Goal: Information Seeking & Learning: Learn about a topic

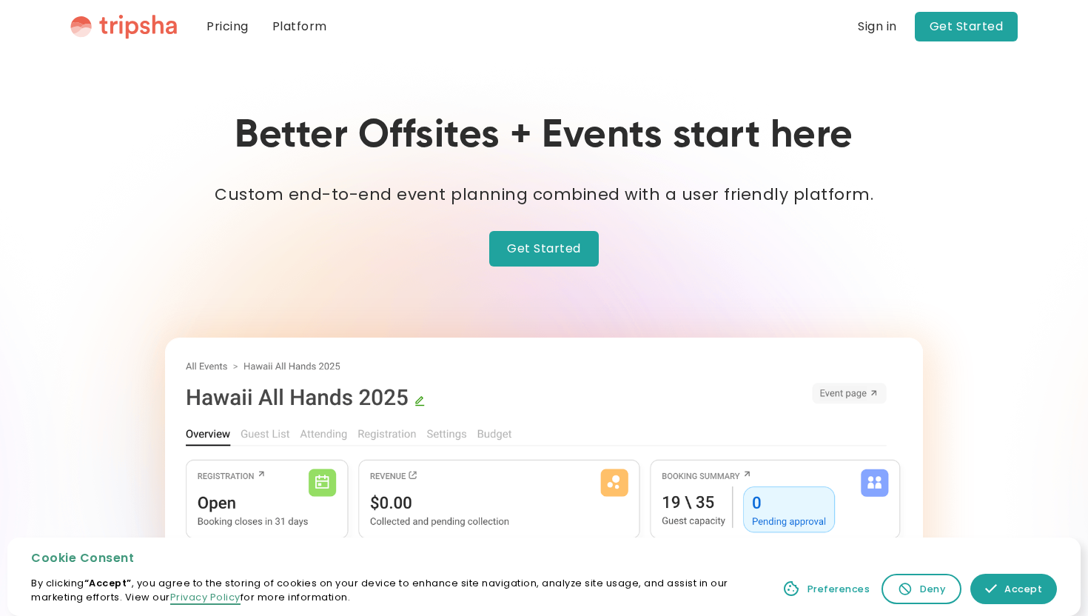
click at [283, 22] on link "Platform" at bounding box center [300, 26] width 78 height 53
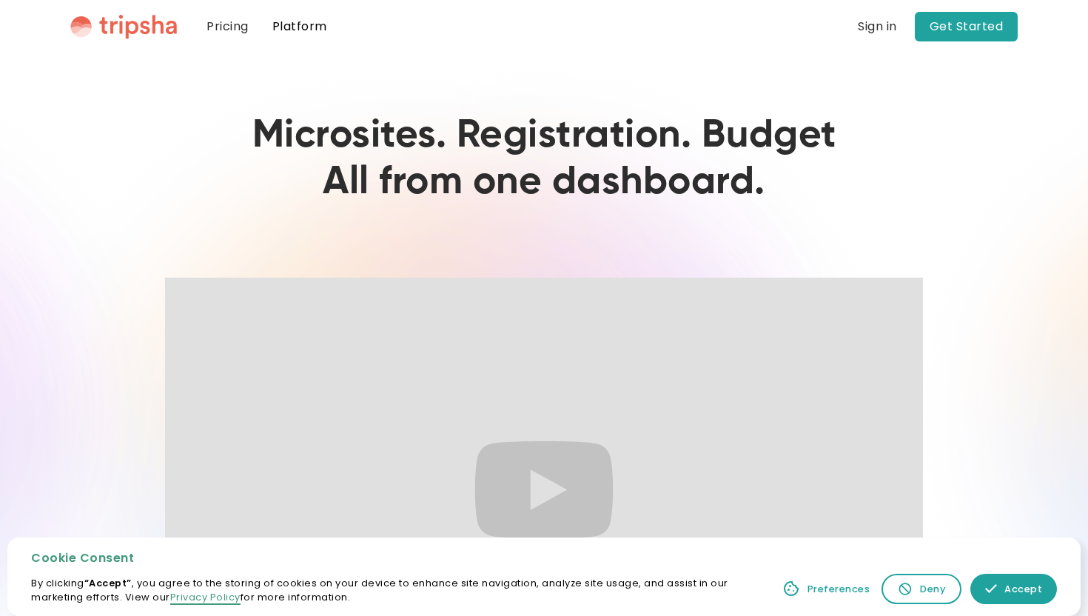
click at [239, 38] on link "Pricing" at bounding box center [228, 26] width 66 height 53
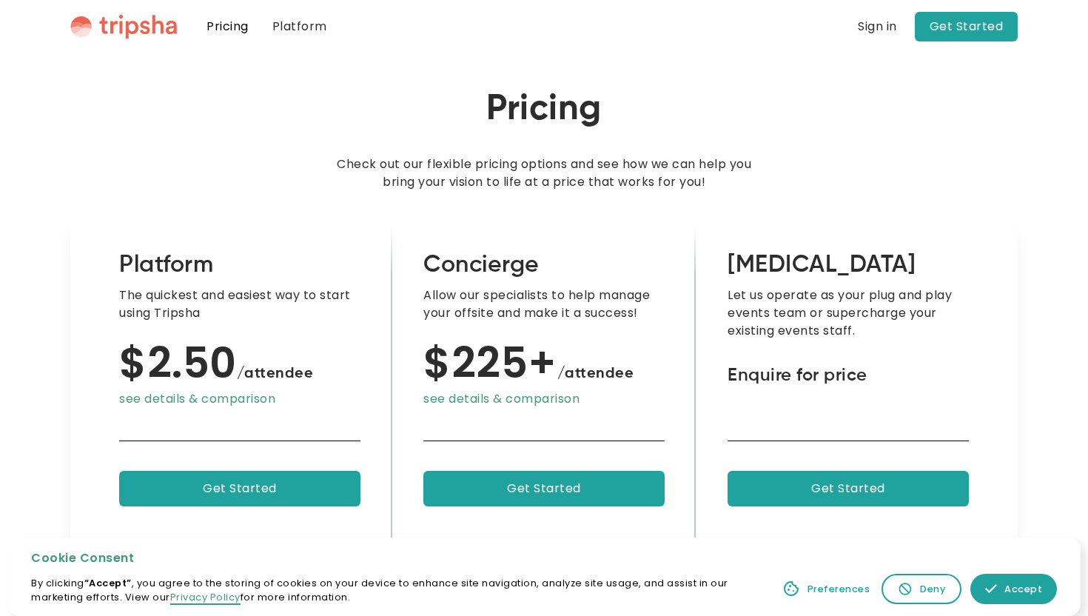
click at [978, 44] on nav "Pricing Platform Blog Blogs About Page one Lorem ipsum dolor sit amet consectet…" at bounding box center [606, 26] width 823 height 53
click at [970, 24] on link "Get Started" at bounding box center [967, 27] width 104 height 30
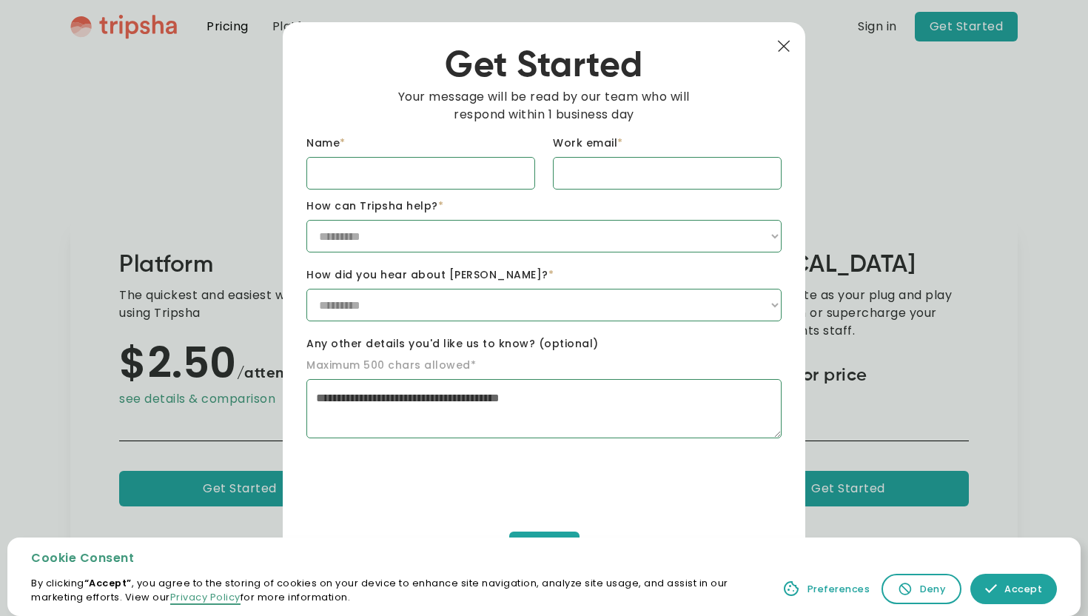
click at [785, 41] on img at bounding box center [783, 46] width 13 height 13
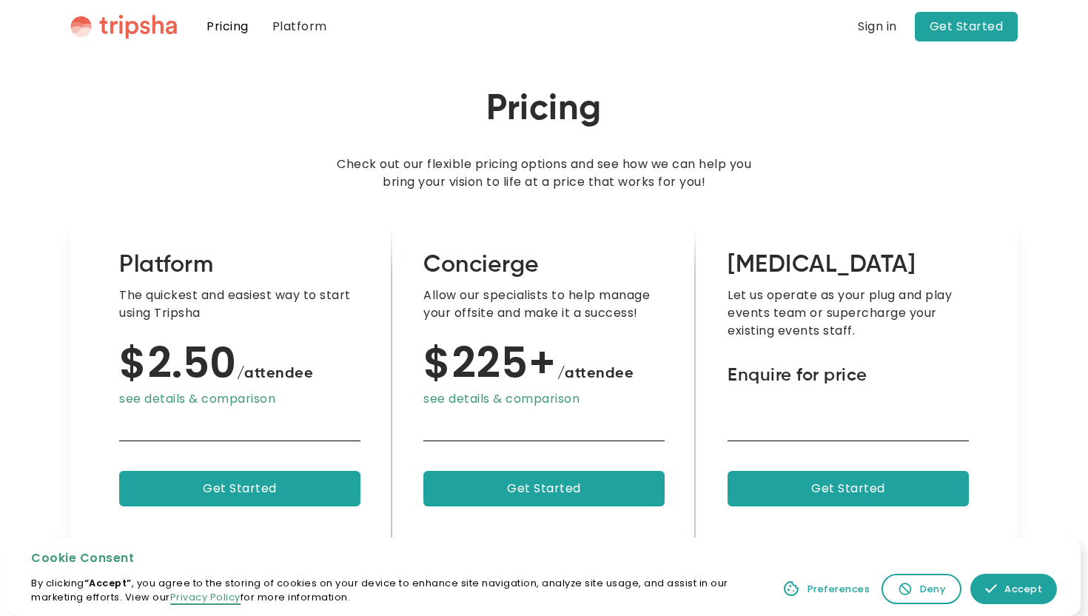
click at [893, 15] on div "Sign in Get Started" at bounding box center [938, 27] width 160 height 30
click at [890, 25] on div "Sign in" at bounding box center [877, 27] width 39 height 12
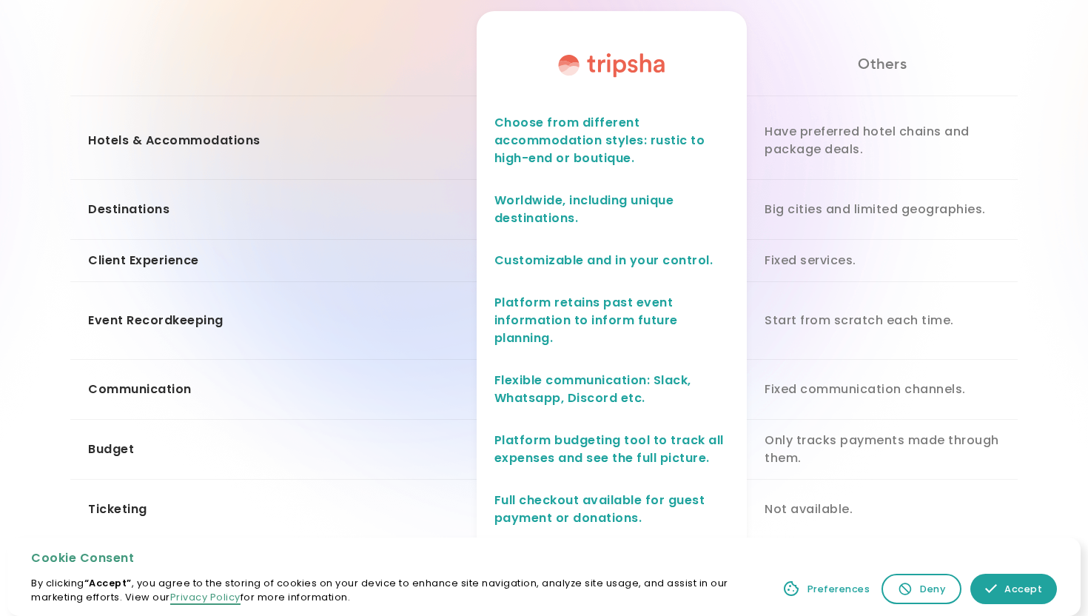
scroll to position [1497, 0]
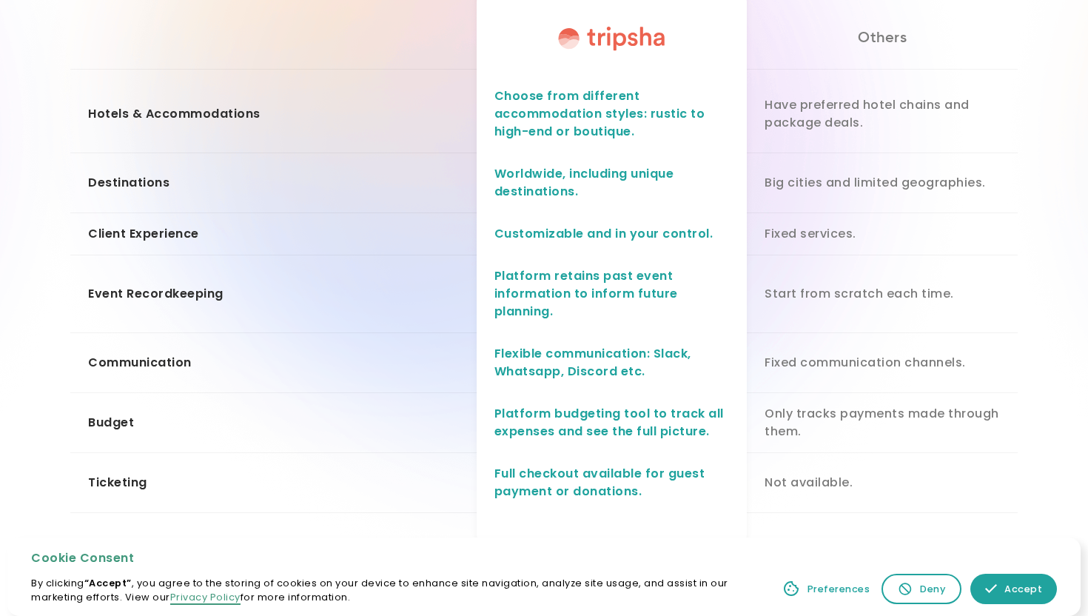
click at [1007, 601] on link "Accept" at bounding box center [1013, 589] width 87 height 30
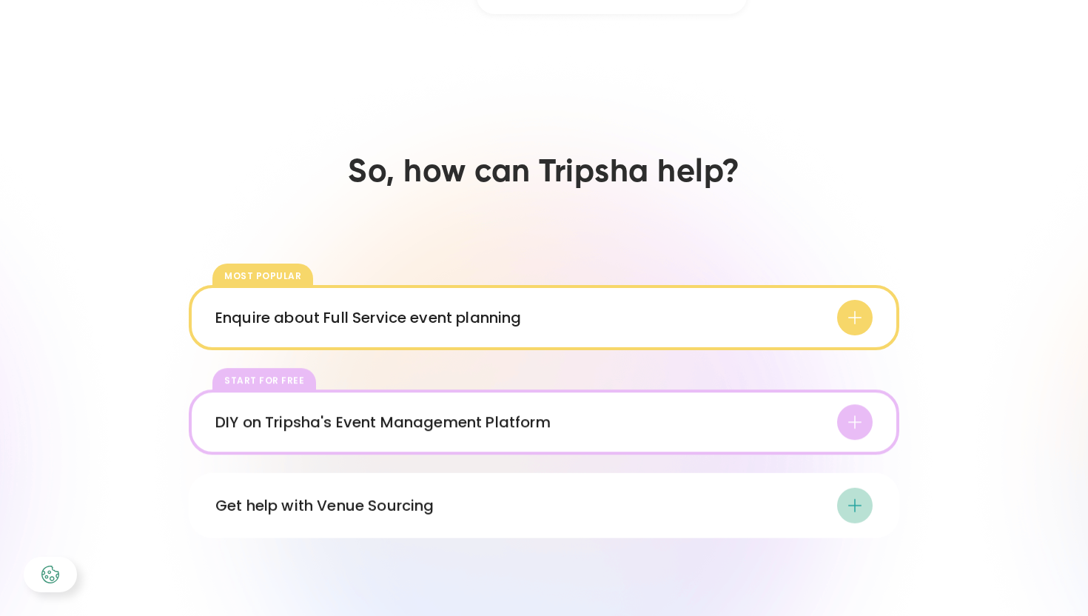
scroll to position [2040, 0]
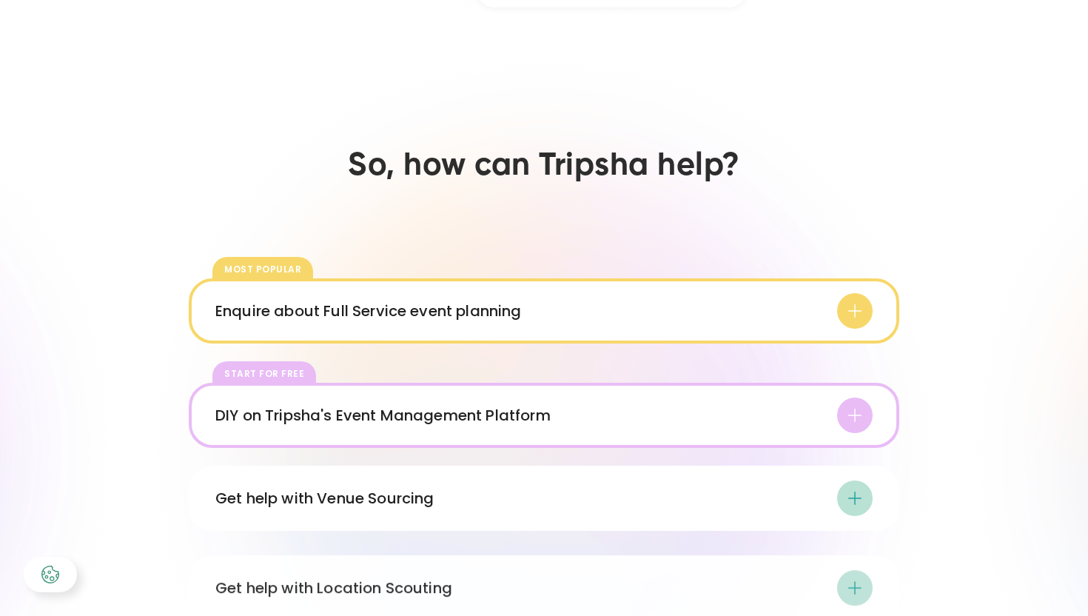
click at [839, 319] on div at bounding box center [855, 311] width 36 height 36
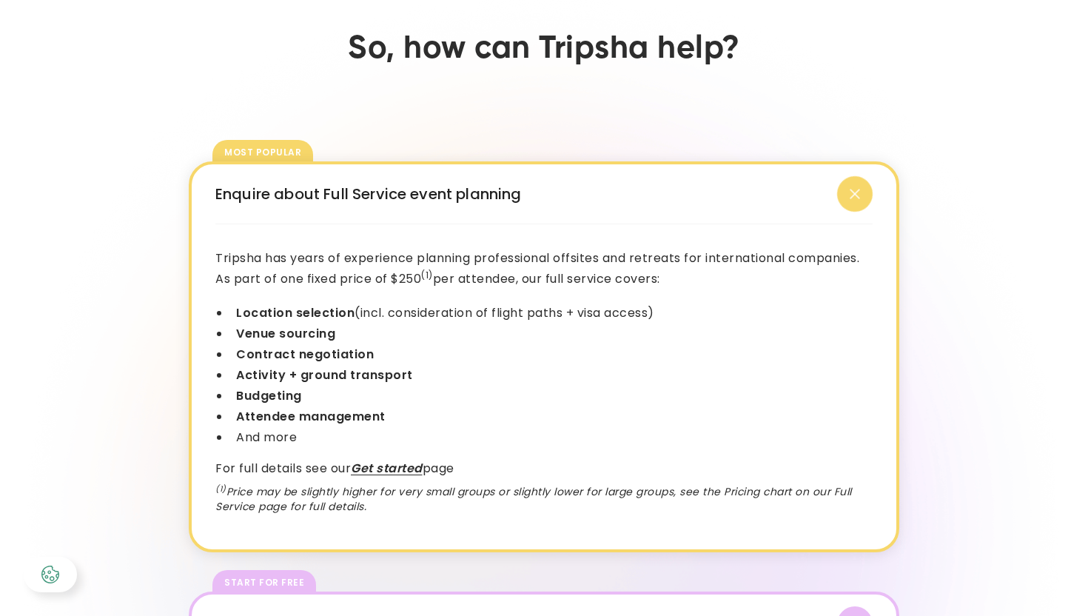
scroll to position [2160, 0]
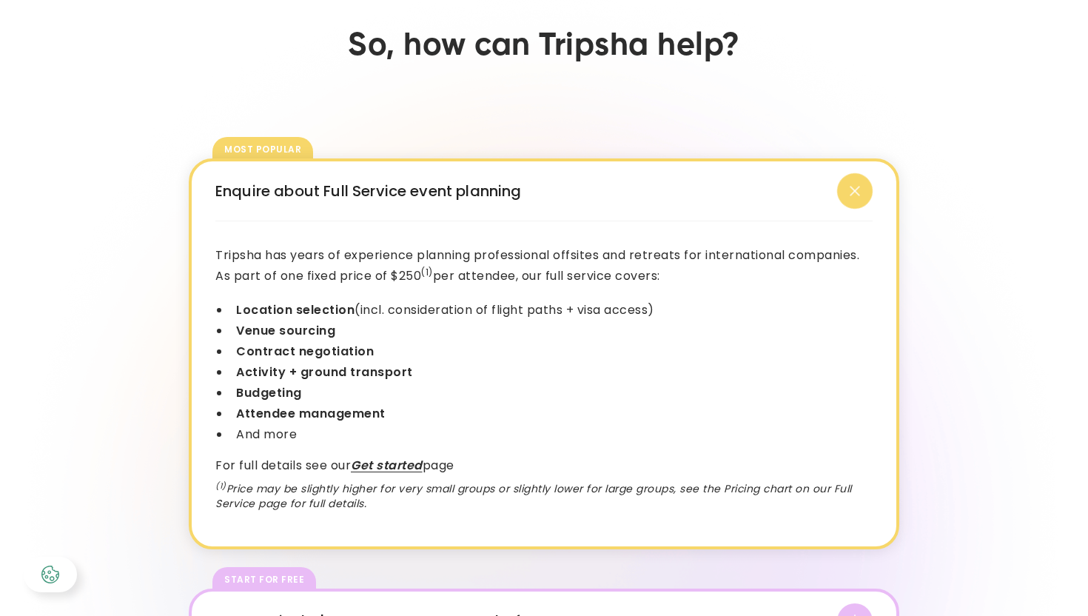
click at [848, 198] on div at bounding box center [855, 191] width 50 height 50
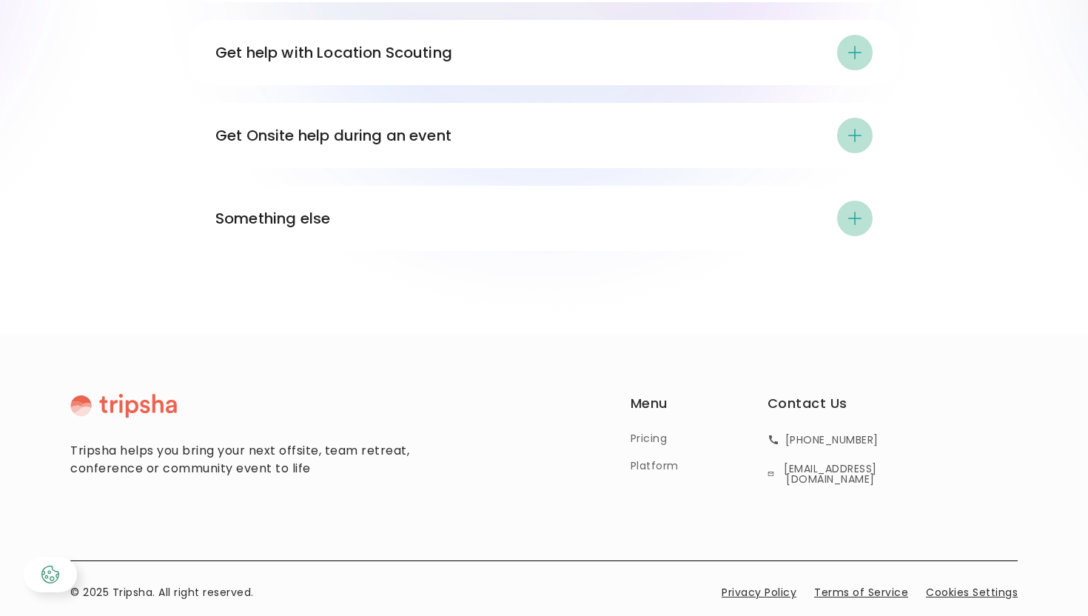
scroll to position [2572, 0]
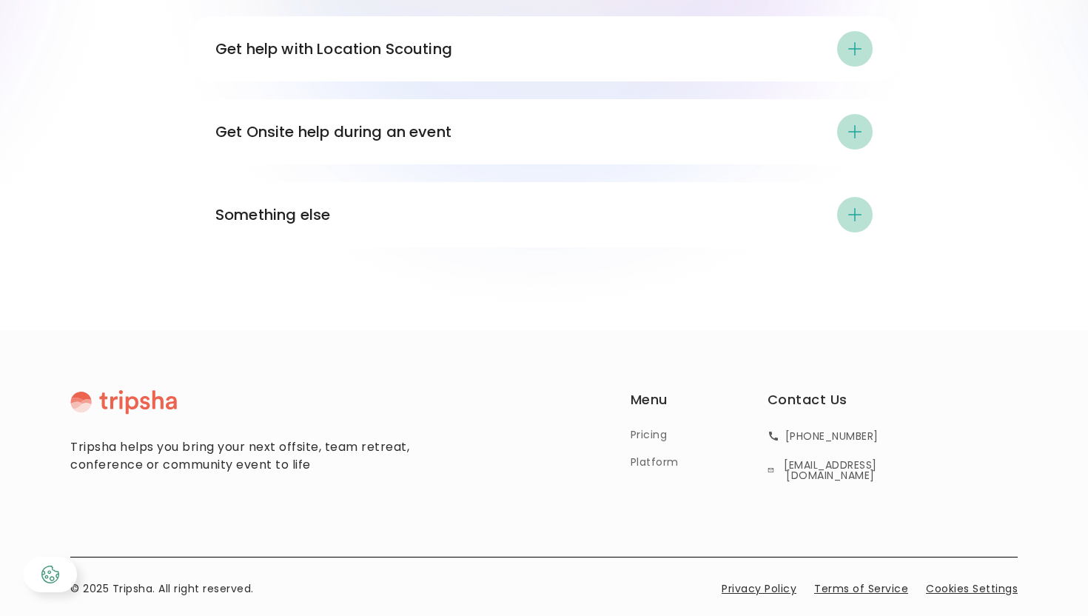
click at [861, 226] on div at bounding box center [855, 215] width 36 height 36
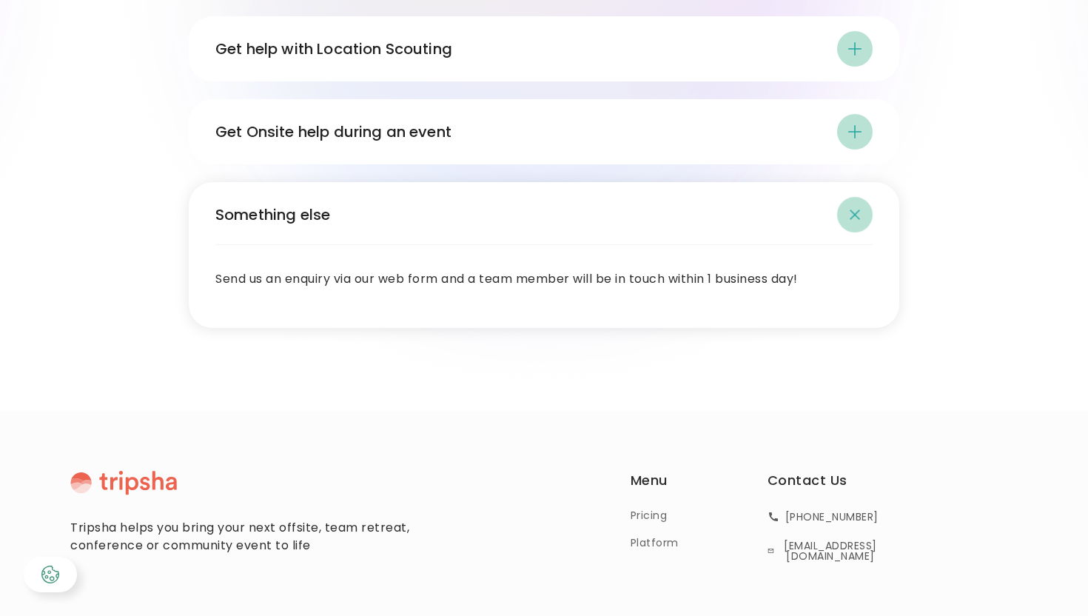
click at [856, 221] on icon at bounding box center [854, 214] width 25 height 25
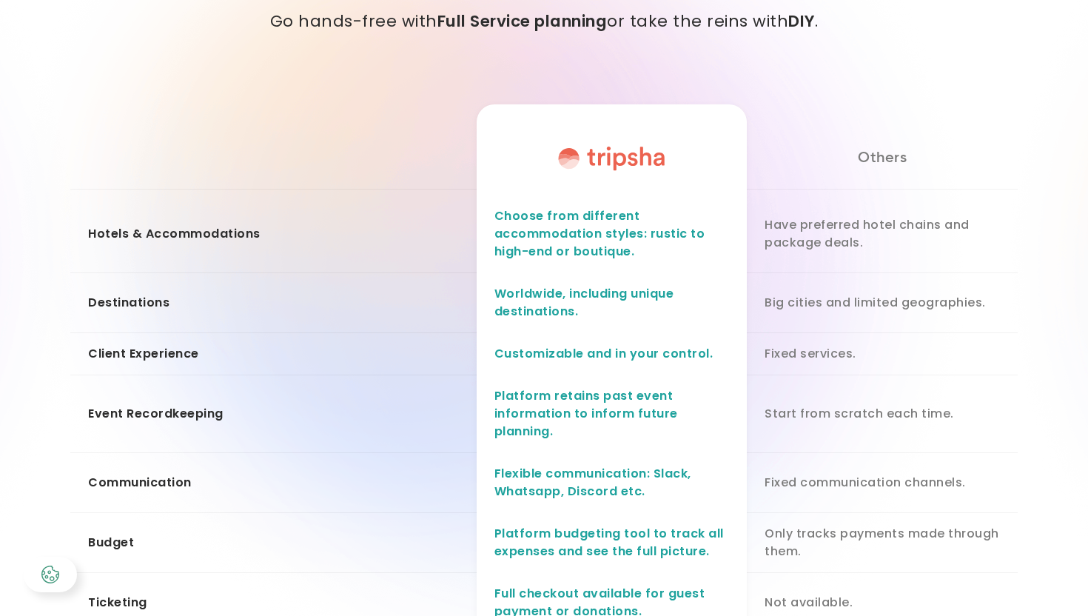
scroll to position [1223, 0]
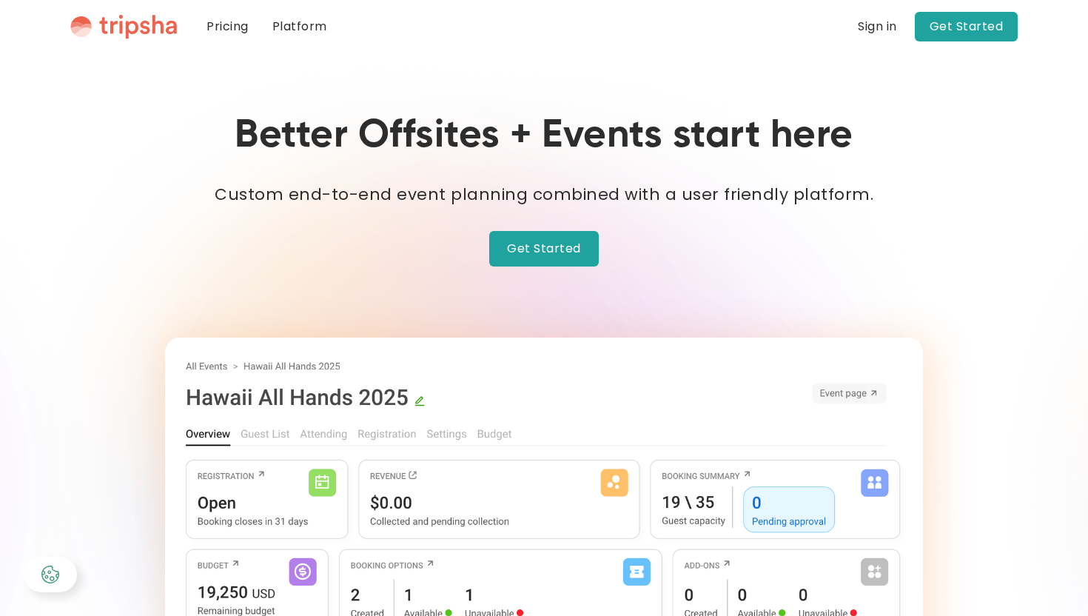
click at [534, 243] on link "Get Started" at bounding box center [544, 249] width 110 height 36
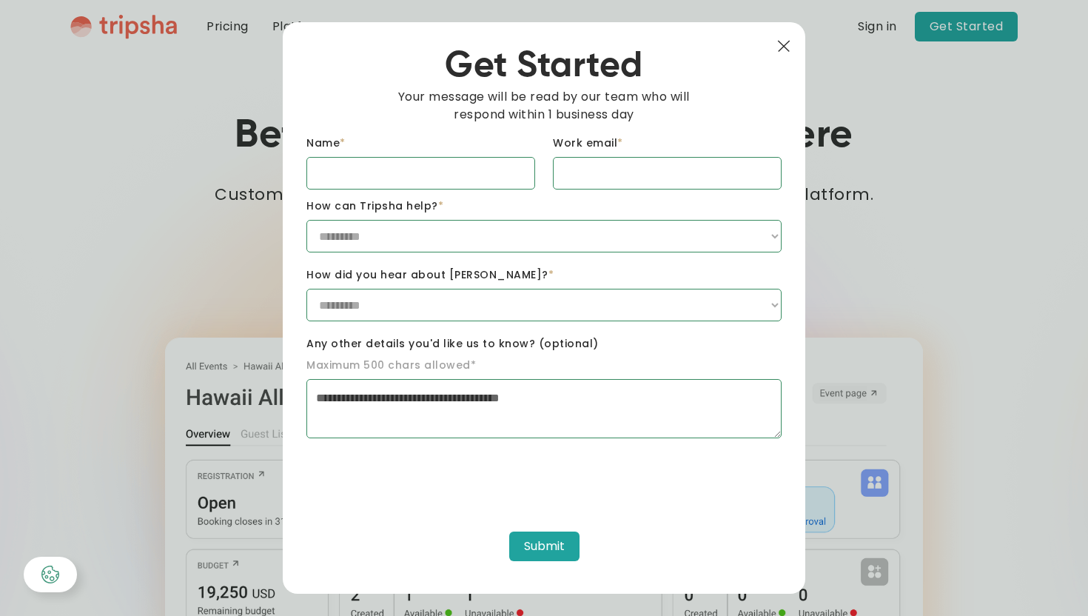
click at [783, 47] on img at bounding box center [783, 46] width 13 height 13
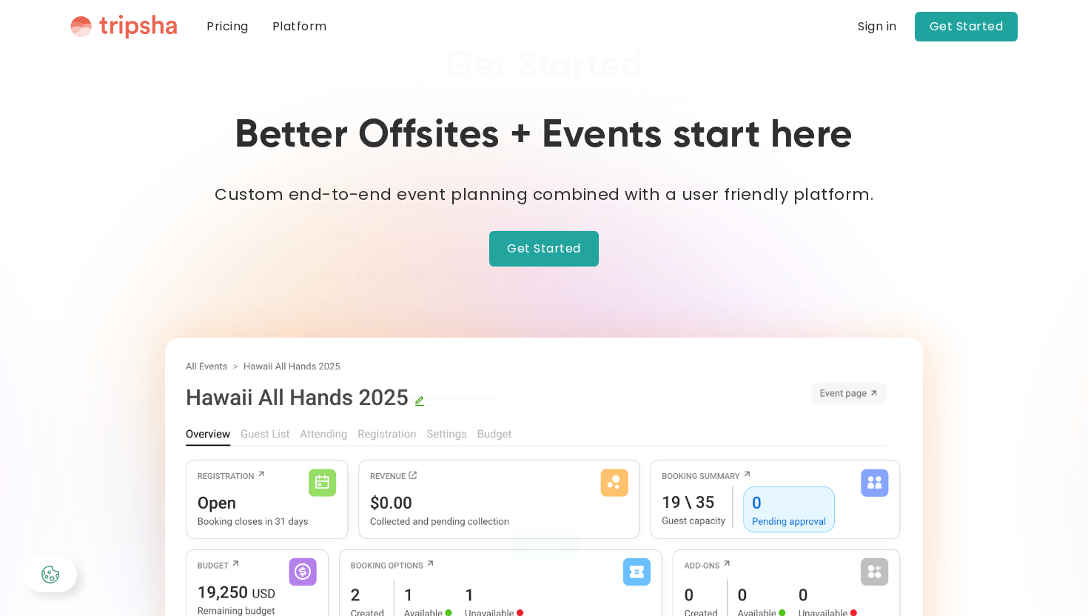
click at [304, 33] on link "Platform" at bounding box center [300, 26] width 78 height 53
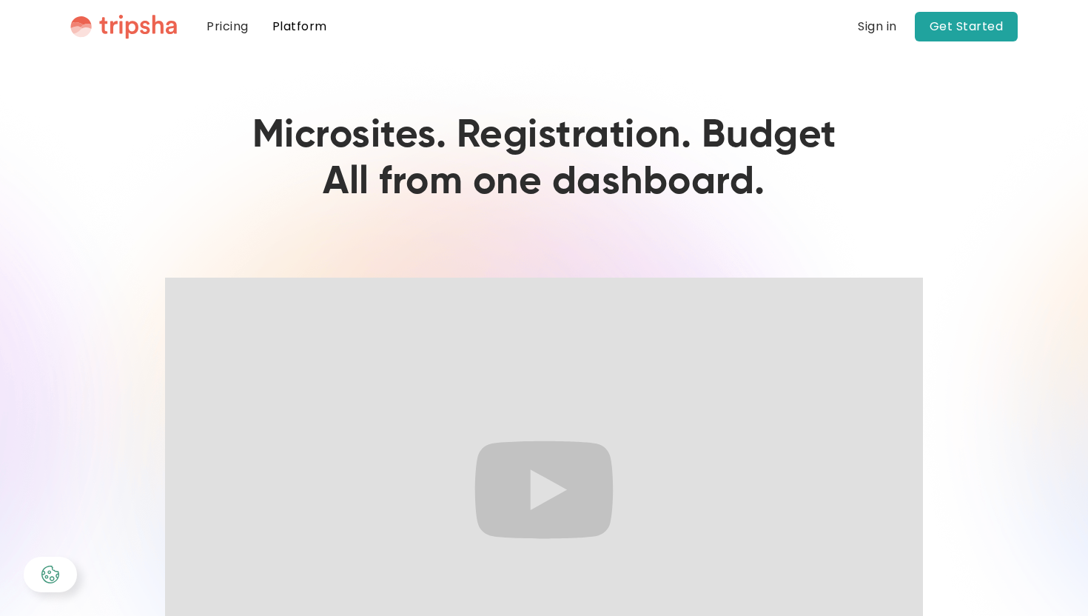
click at [235, 31] on link "Pricing" at bounding box center [228, 26] width 66 height 53
